Goal: Task Accomplishment & Management: Use online tool/utility

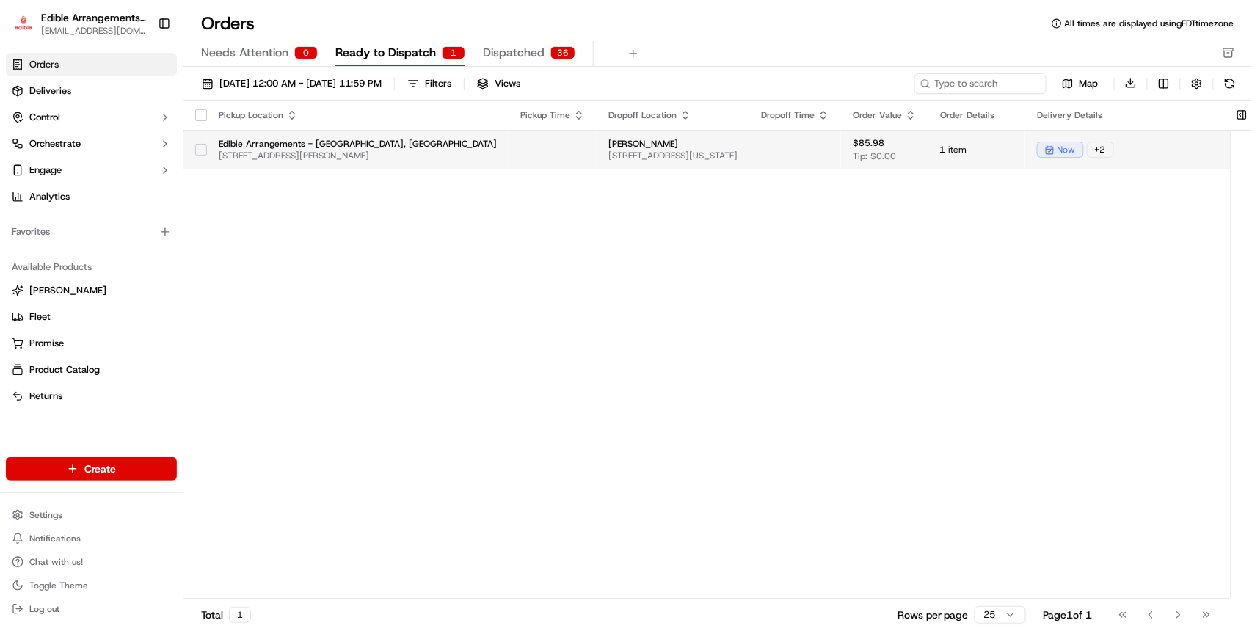
click at [200, 148] on button "button" at bounding box center [201, 150] width 12 height 12
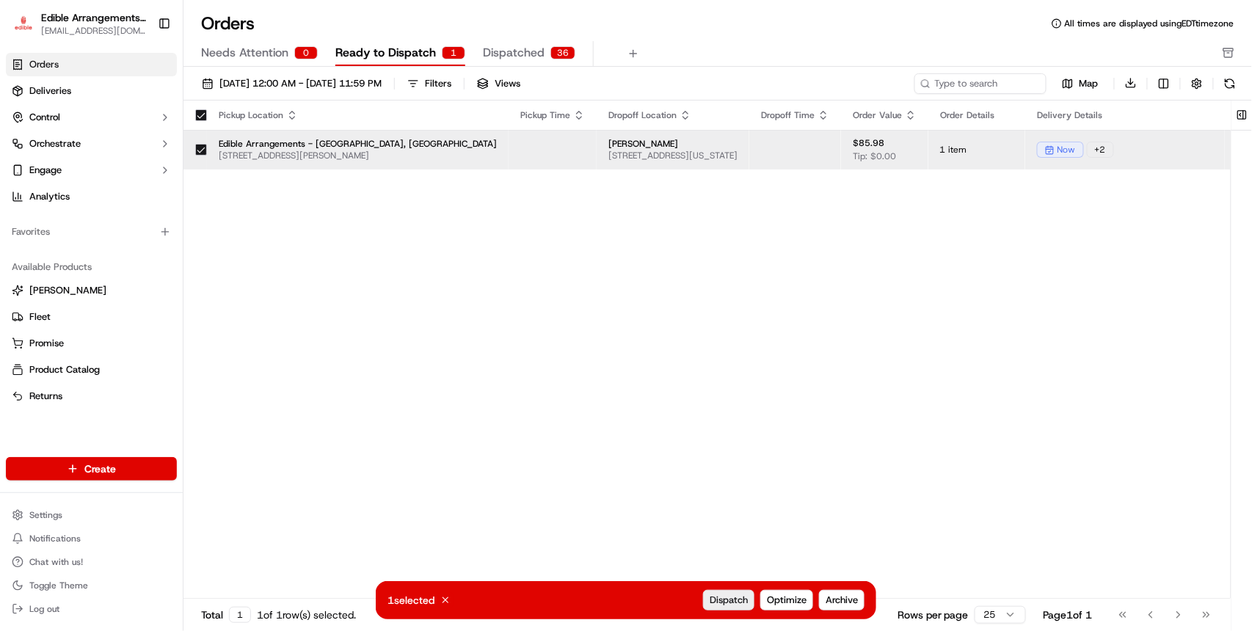
click at [730, 599] on span "Dispatch" at bounding box center [729, 600] width 38 height 13
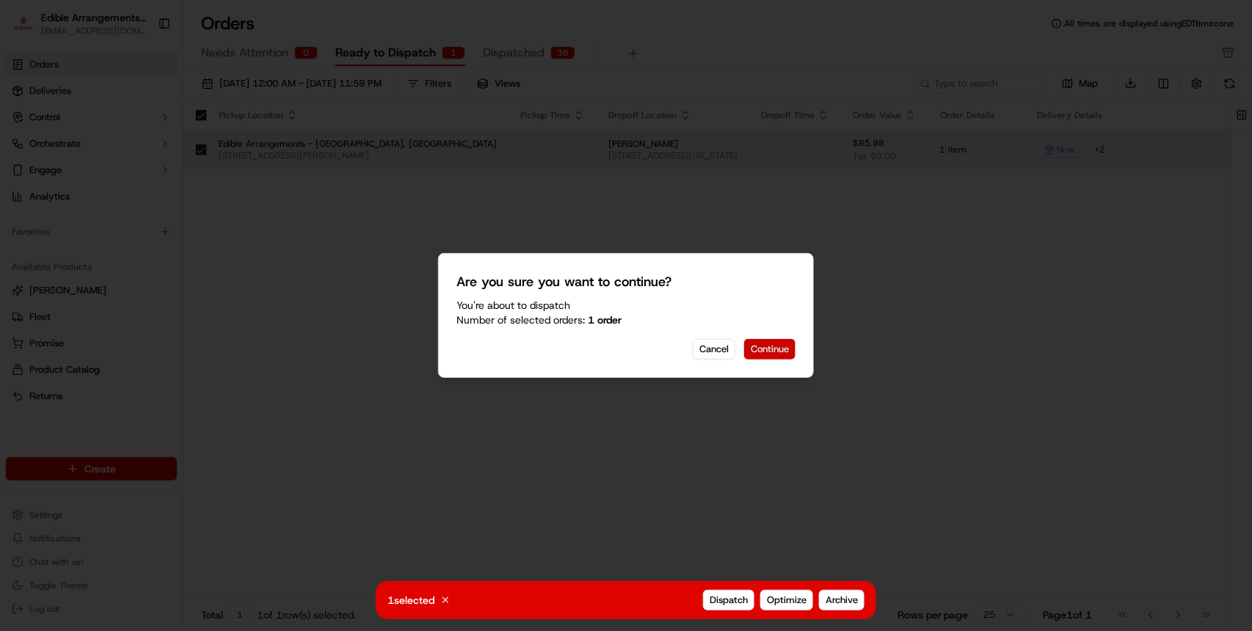
click at [772, 344] on button "Continue" at bounding box center [769, 349] width 51 height 21
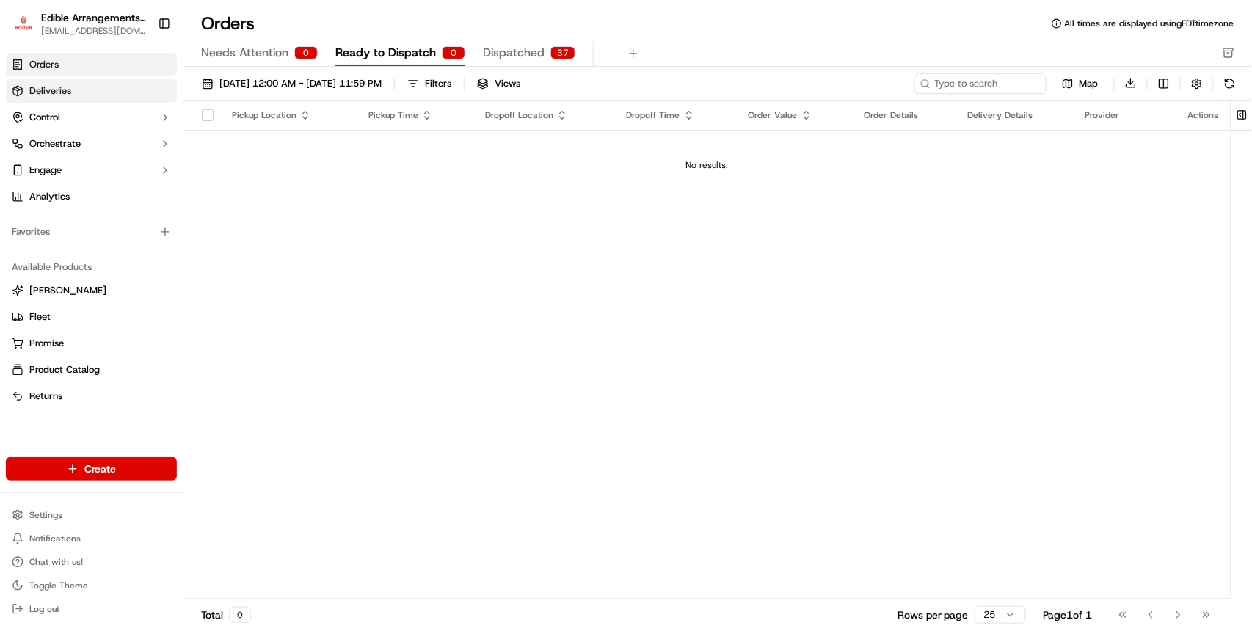
click at [73, 95] on link "Deliveries" at bounding box center [91, 90] width 171 height 23
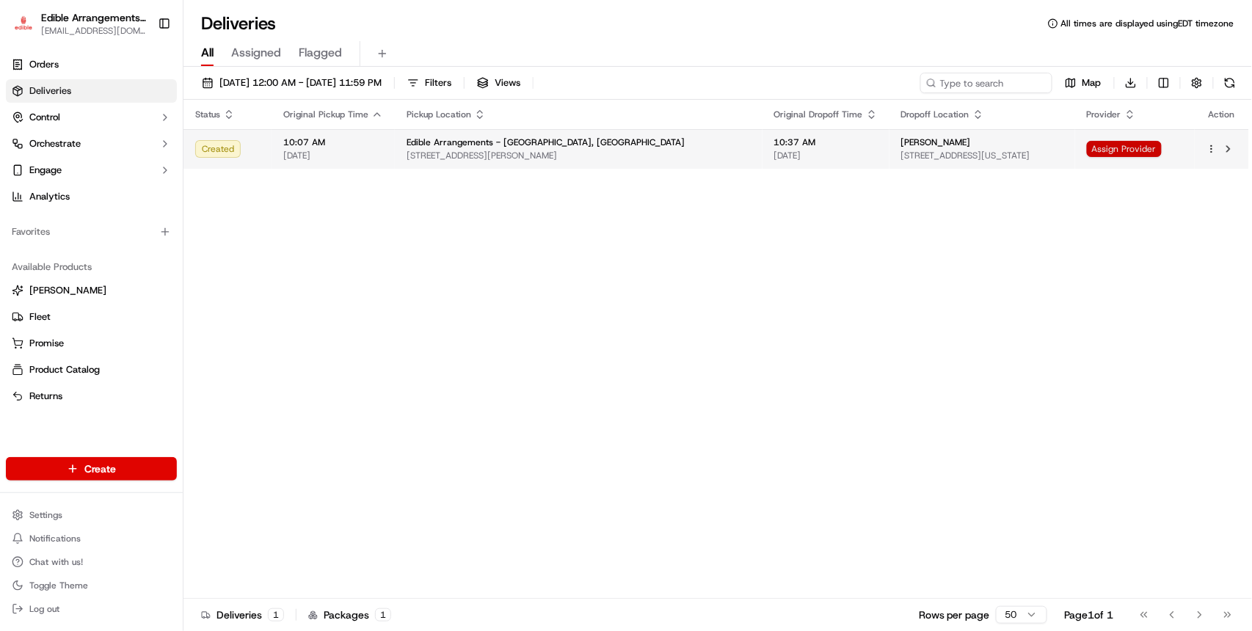
click at [1117, 145] on span "Assign Provider" at bounding box center [1124, 149] width 75 height 16
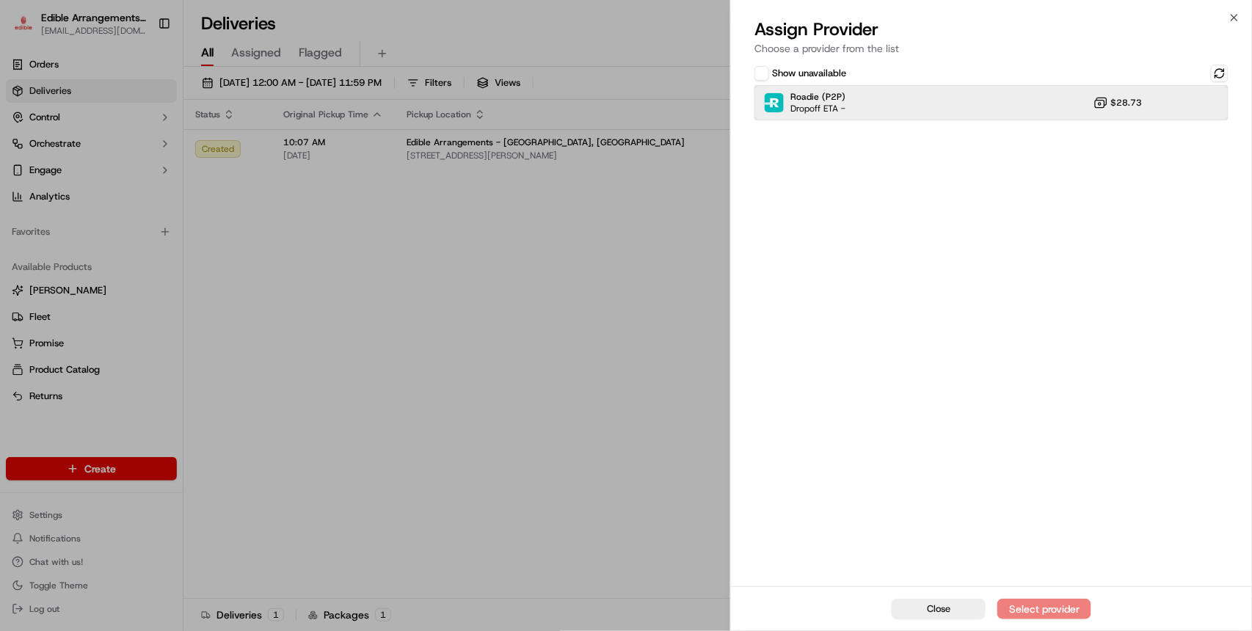
click at [1052, 101] on div "Roadie (P2P) Dropoff ETA - $28.73" at bounding box center [992, 102] width 474 height 35
click at [1025, 605] on div "Assign Provider" at bounding box center [1045, 609] width 72 height 15
click at [938, 612] on span "Close" at bounding box center [938, 609] width 23 height 13
